Goal: Information Seeking & Learning: Learn about a topic

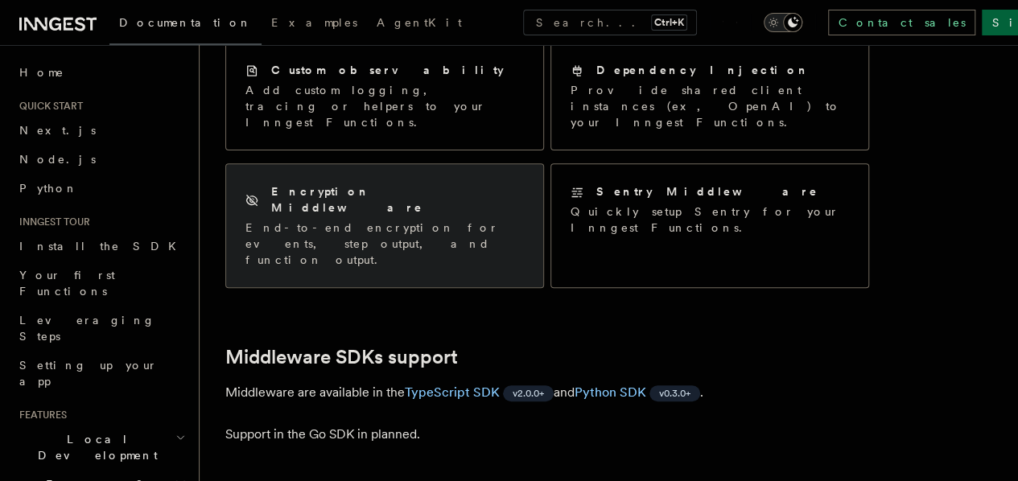
scroll to position [161, 0]
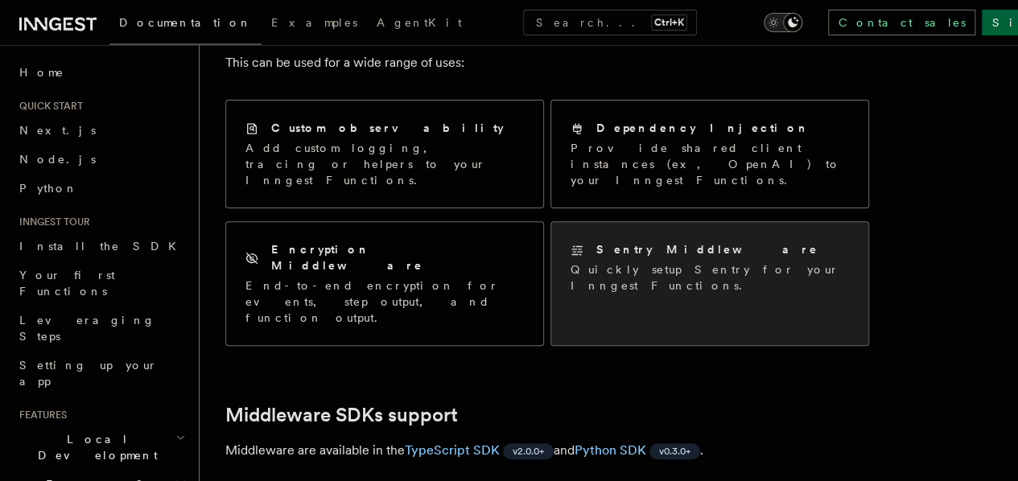
click at [641, 241] on h2 "Sentry Middleware" at bounding box center [707, 249] width 222 height 16
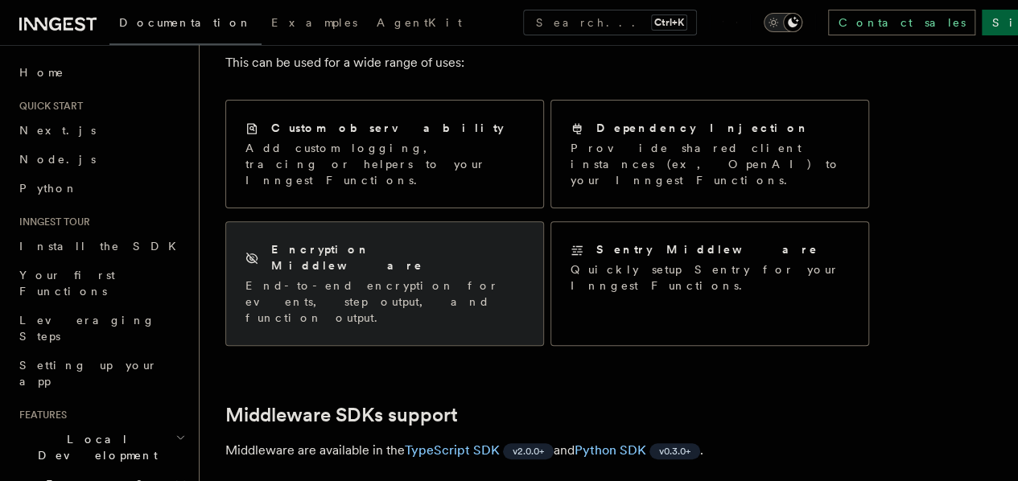
scroll to position [402, 0]
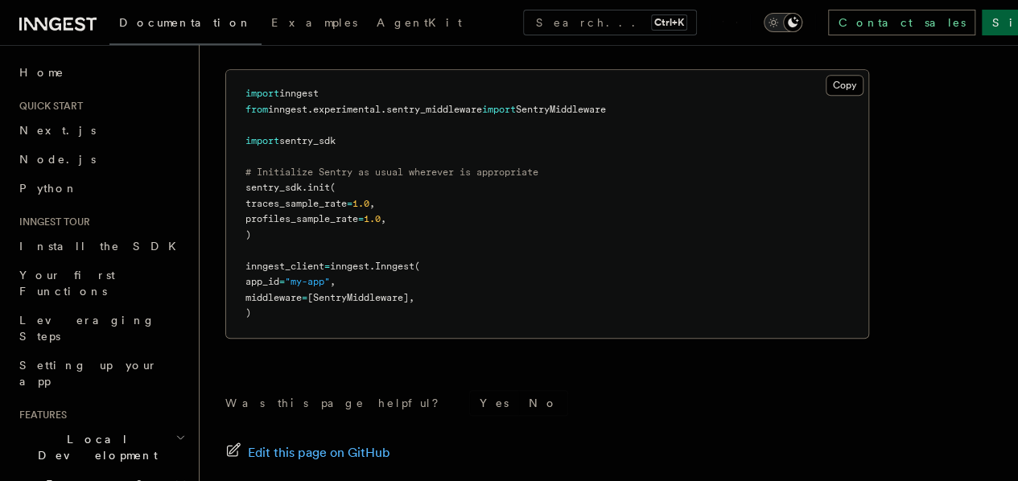
scroll to position [483, 0]
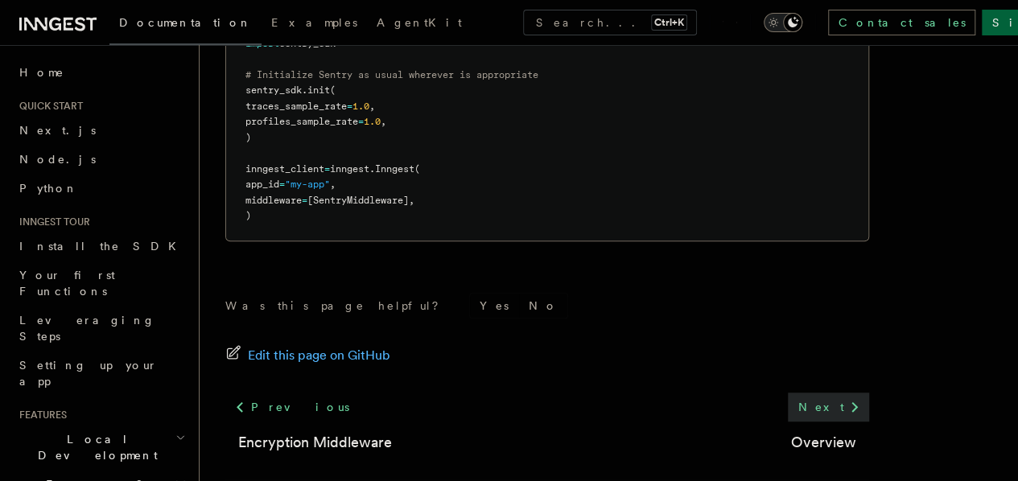
click at [788, 411] on link "Next" at bounding box center [828, 407] width 81 height 29
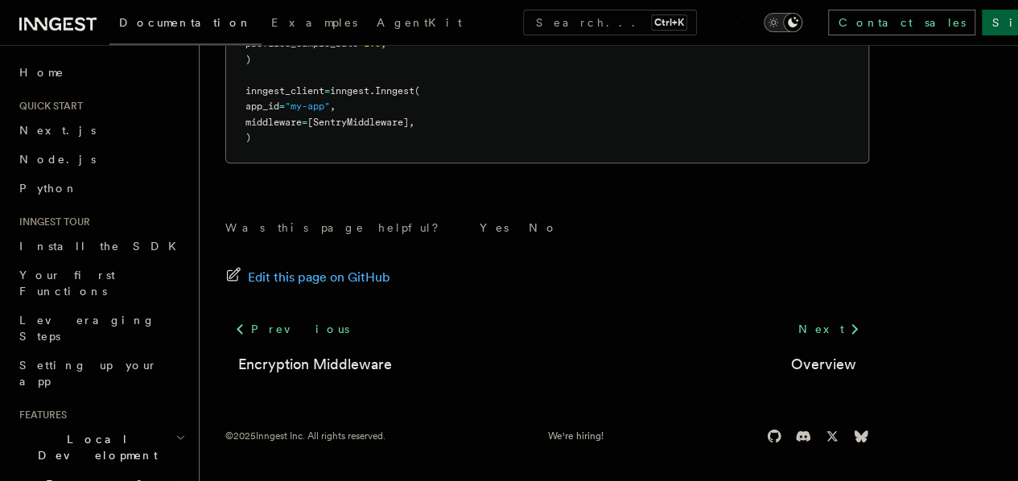
scroll to position [239, 0]
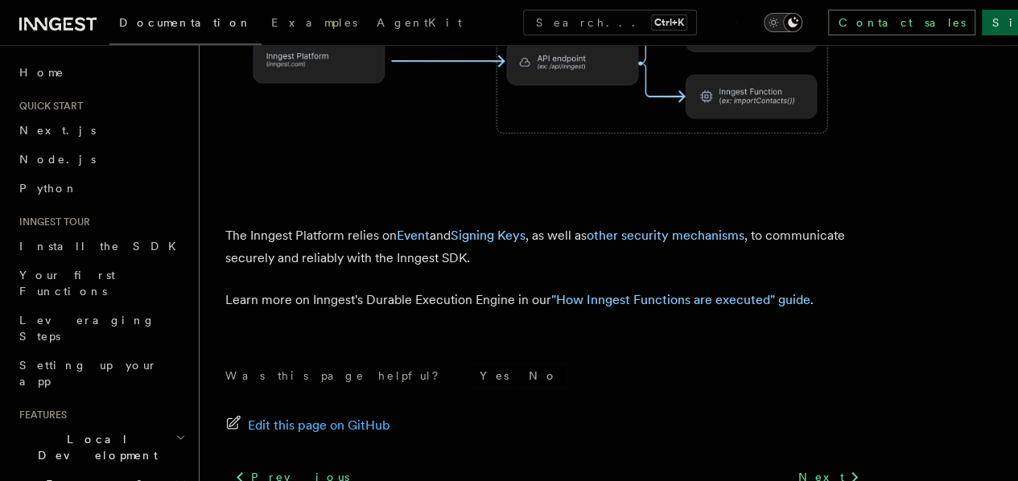
scroll to position [885, 0]
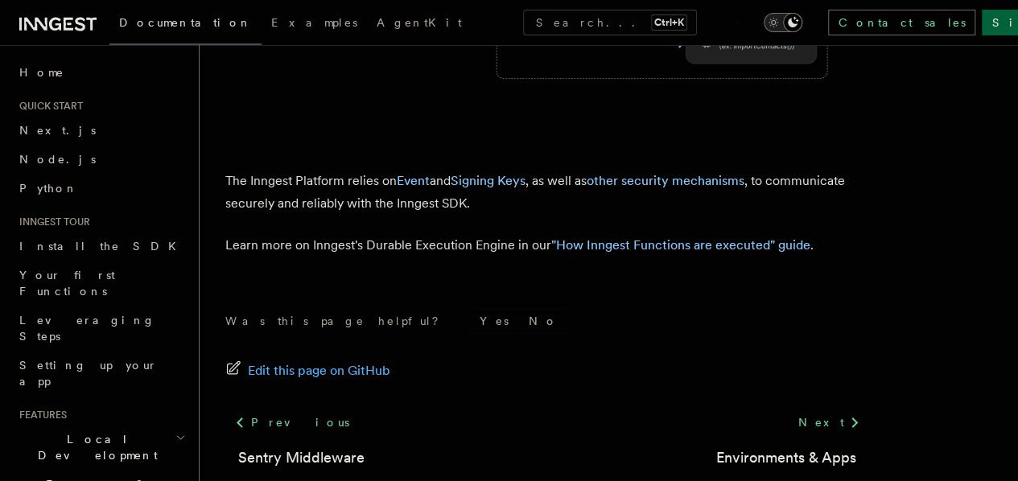
drag, startPoint x: 734, startPoint y: 376, endPoint x: 375, endPoint y: 292, distance: 368.4
click at [735, 446] on link "Environments & Apps" at bounding box center [786, 457] width 140 height 23
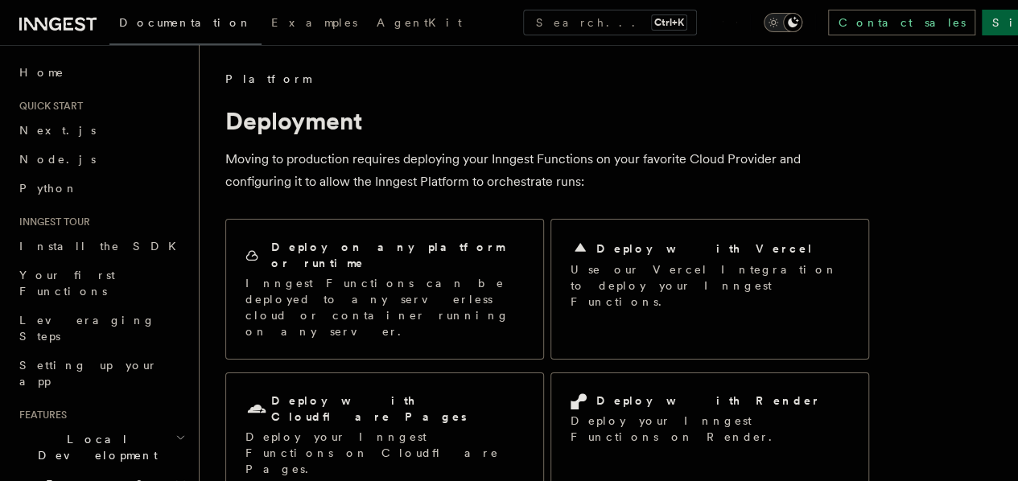
scroll to position [885, 0]
